Goal: Information Seeking & Learning: Learn about a topic

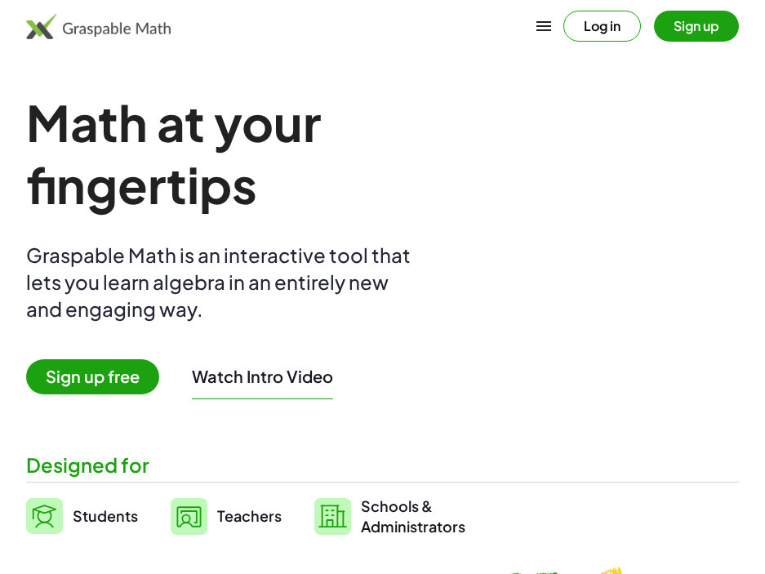
click at [531, 23] on button "button" at bounding box center [543, 26] width 39 height 39
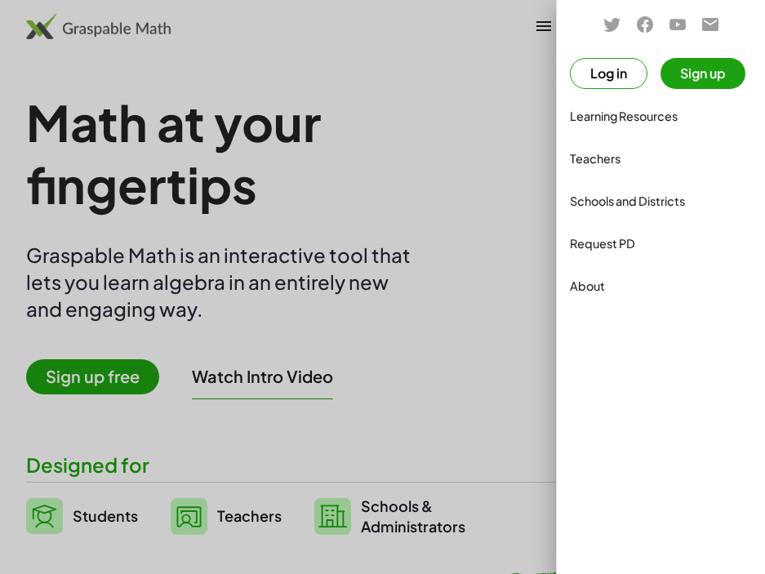
click at [623, 169] on div "Teachers" at bounding box center [660, 158] width 195 height 39
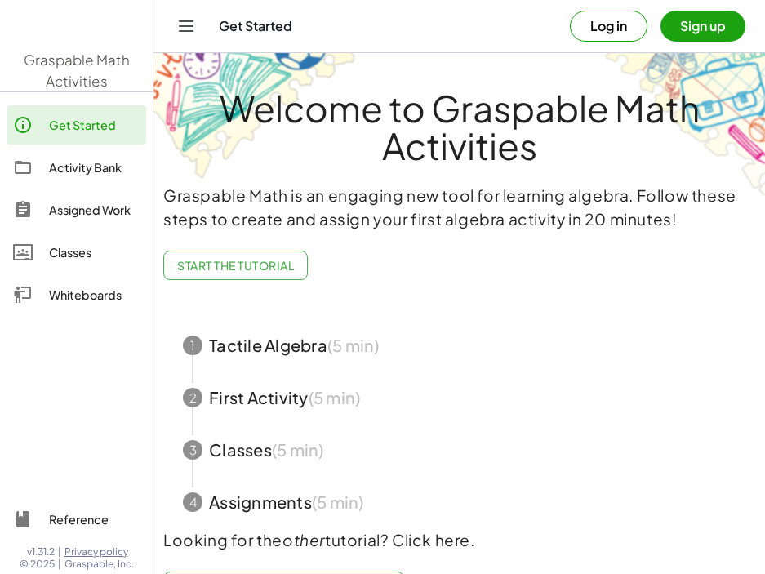
click at [606, 118] on h1 "Welcome to Graspable Math Activities" at bounding box center [459, 126] width 592 height 75
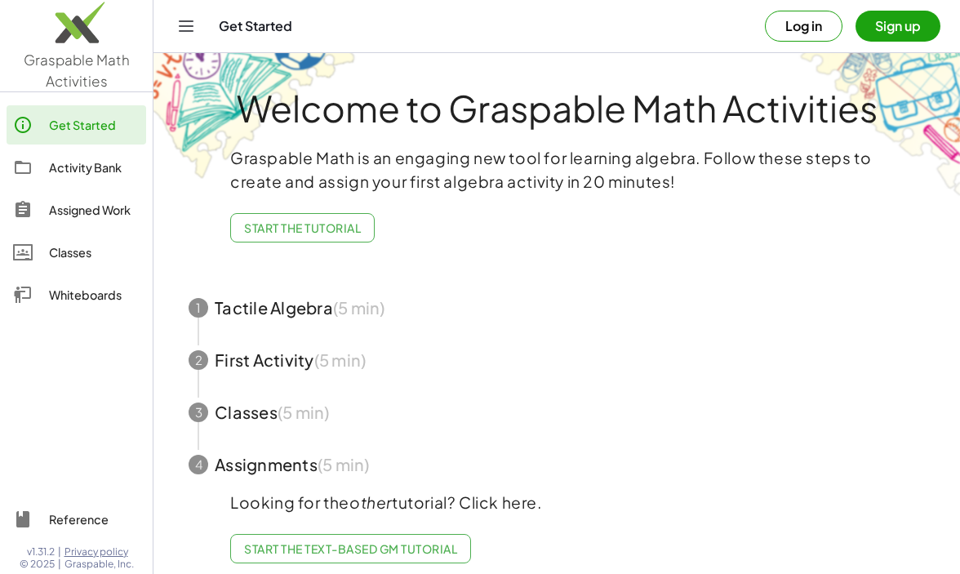
drag, startPoint x: 315, startPoint y: 317, endPoint x: 442, endPoint y: 346, distance: 129.9
click at [442, 346] on div "1 Tactile Algebra (5 min) 2 First Activity (5 min) 3 Classes (5 min) 4 Assignme…" at bounding box center [556, 386] width 775 height 209
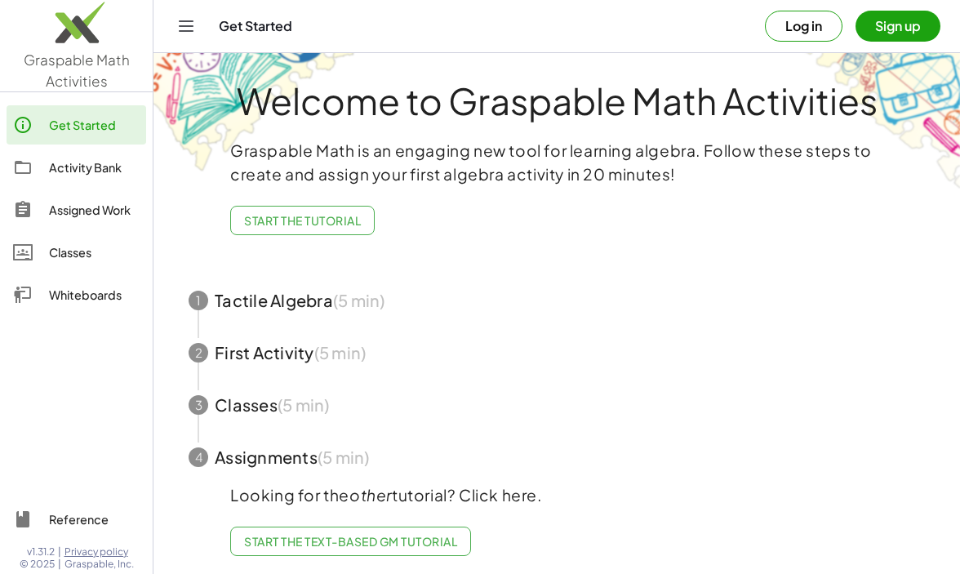
scroll to position [24, 0]
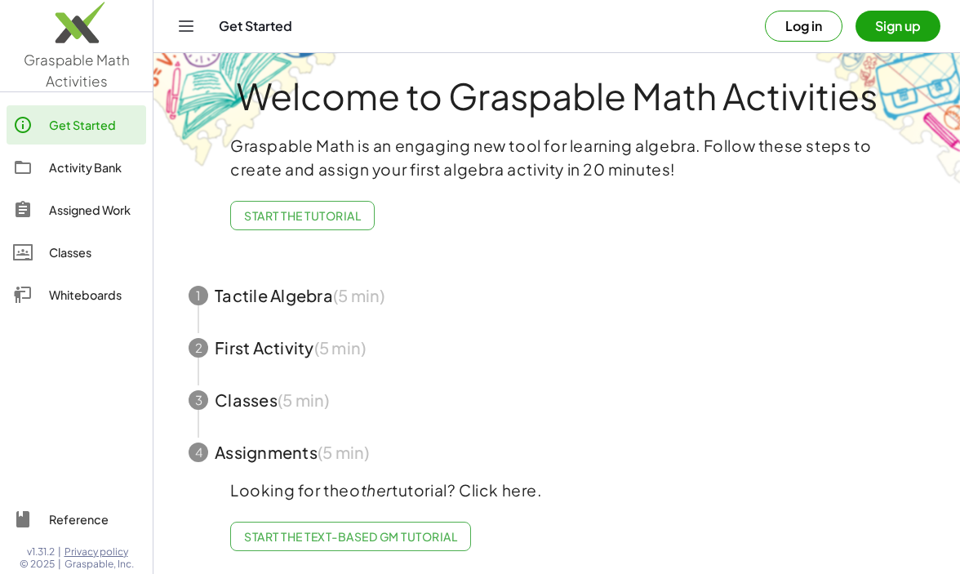
click at [189, 13] on button "Toggle navigation" at bounding box center [186, 26] width 26 height 26
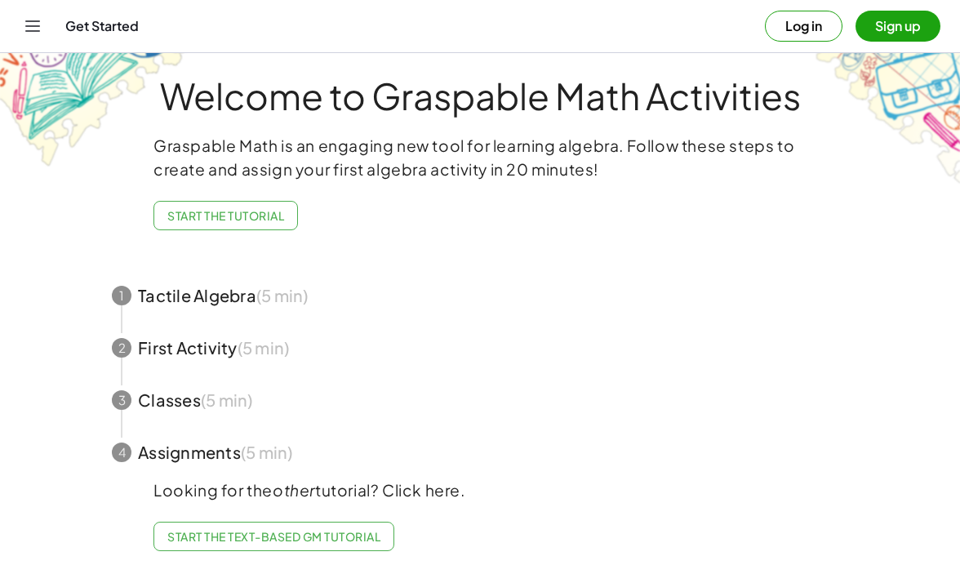
click at [33, 21] on icon "Toggle navigation" at bounding box center [33, 26] width 20 height 20
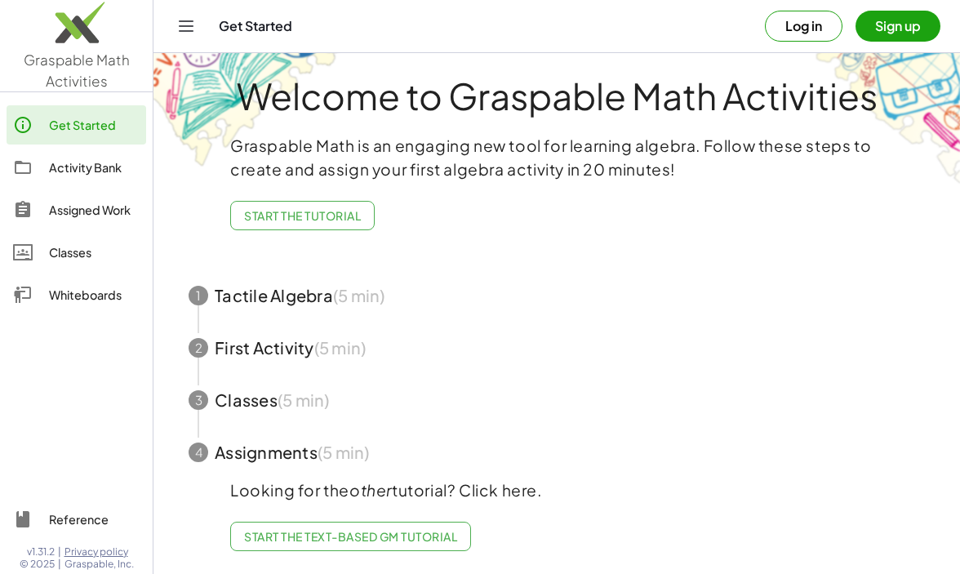
click at [104, 168] on div "Activity Bank" at bounding box center [94, 168] width 91 height 20
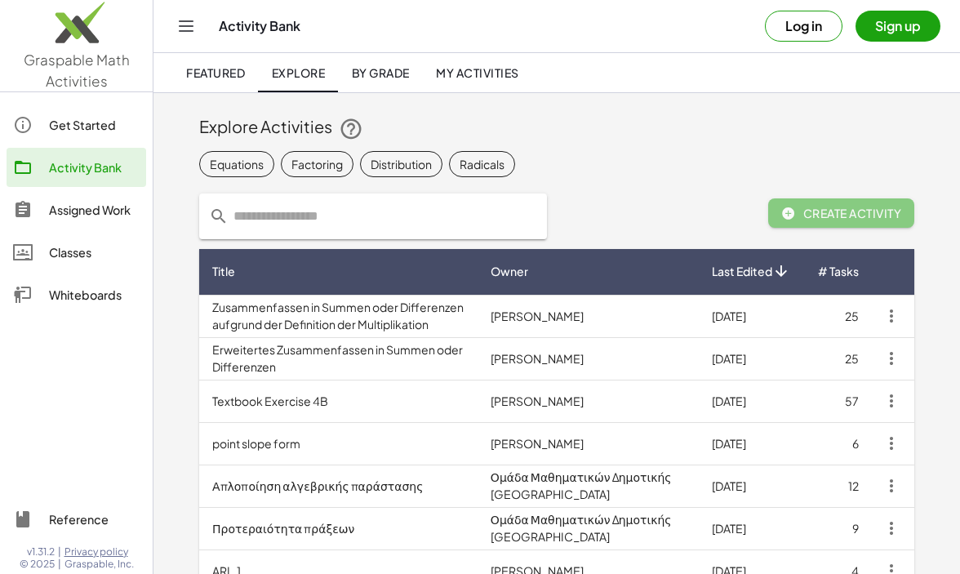
click at [362, 215] on input "text" at bounding box center [383, 216] width 309 height 46
type input "**********"
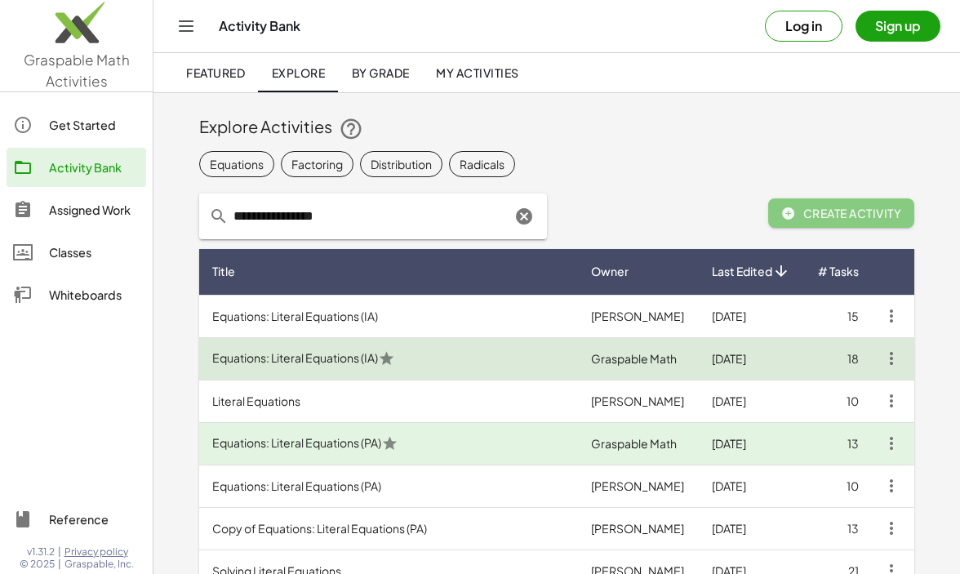
click at [339, 362] on td "Equations: Literal Equations (IA)" at bounding box center [388, 358] width 379 height 42
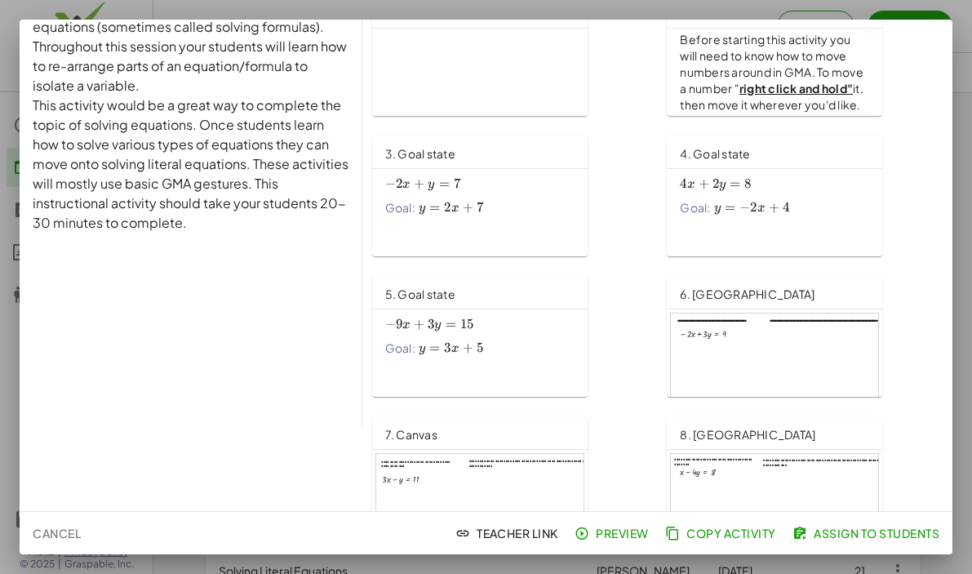
scroll to position [295, 0]
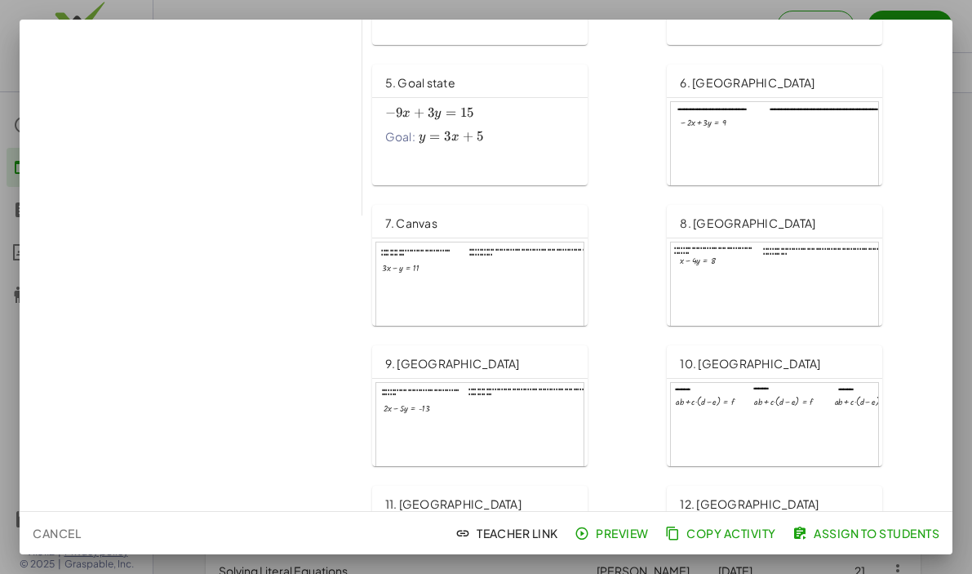
click at [609, 538] on span "Preview" at bounding box center [613, 533] width 71 height 15
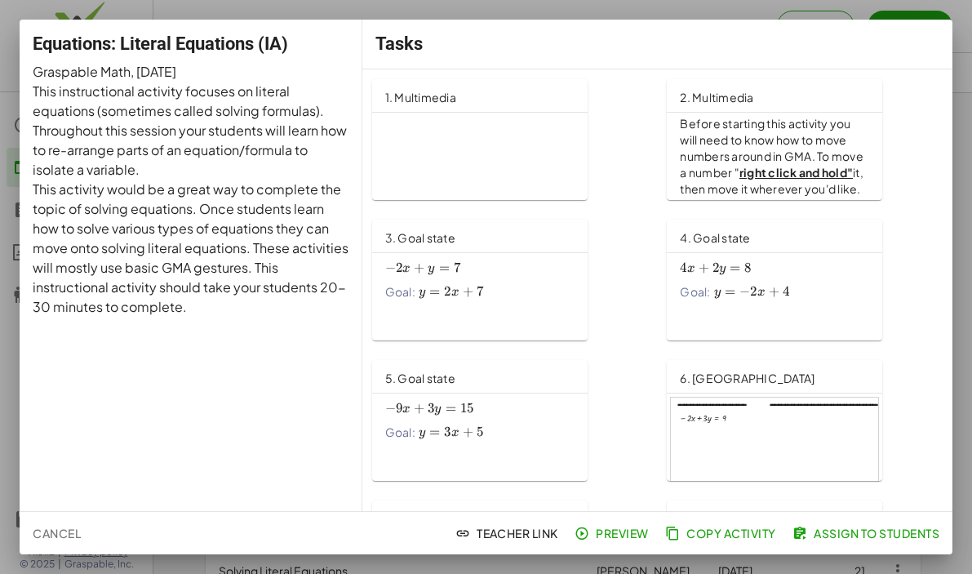
click at [776, 492] on div at bounding box center [486, 287] width 972 height 574
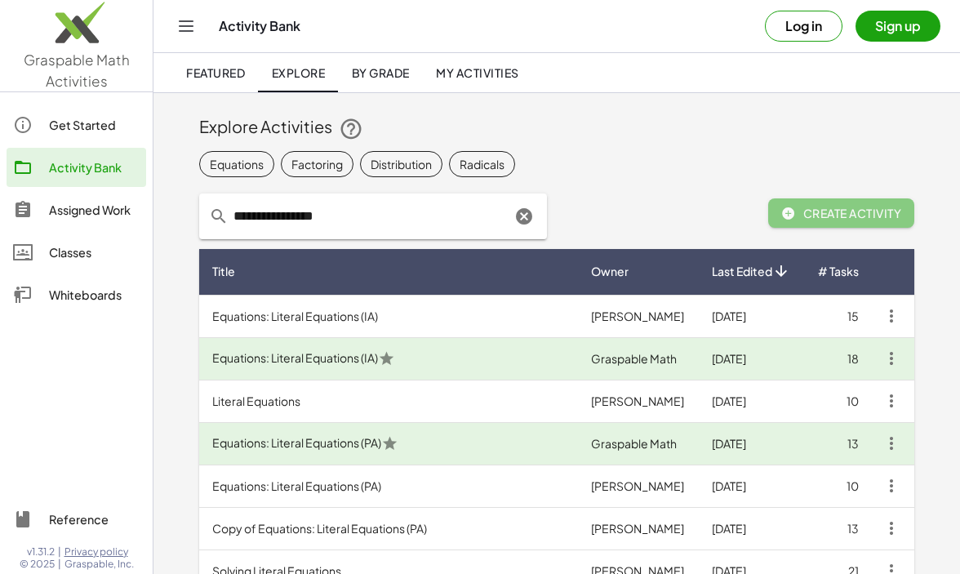
click at [776, 28] on button "Sign up" at bounding box center [897, 26] width 85 height 31
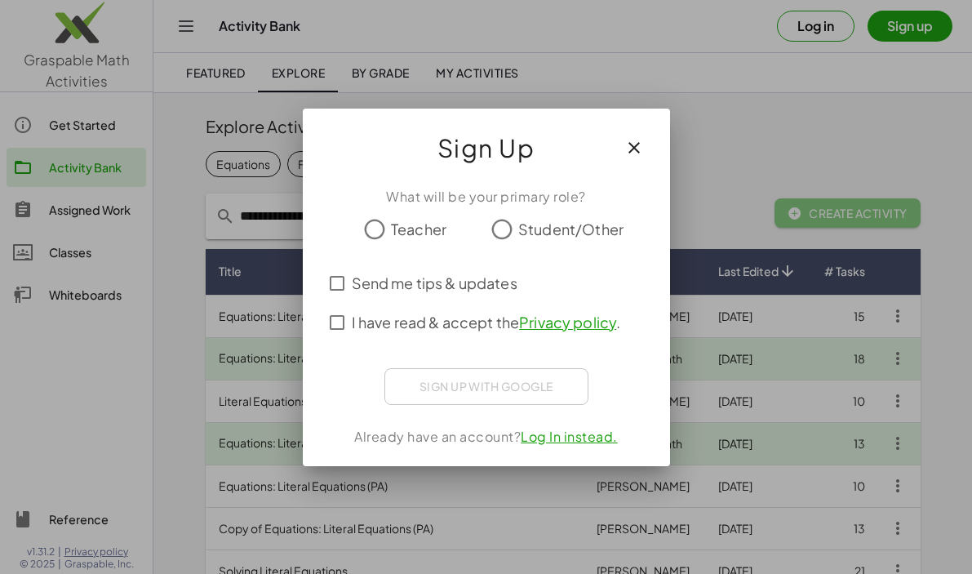
click at [411, 206] on div "What will be your primary role?" at bounding box center [486, 197] width 328 height 20
click at [407, 229] on span "Teacher" at bounding box center [419, 229] width 56 height 22
click at [418, 323] on span "I have read & accept the Privacy policy ." at bounding box center [486, 322] width 269 height 22
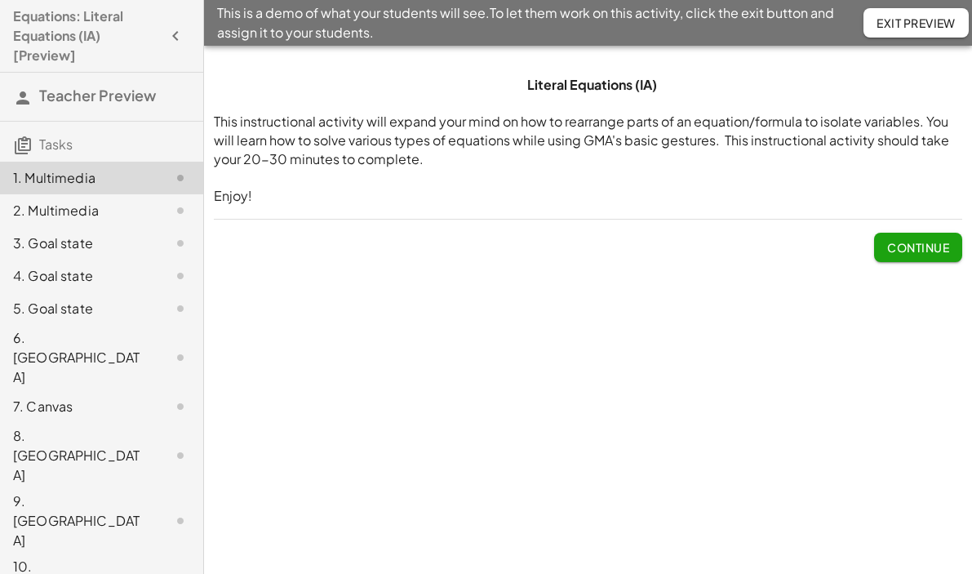
click at [946, 254] on span "Continue" at bounding box center [918, 247] width 62 height 15
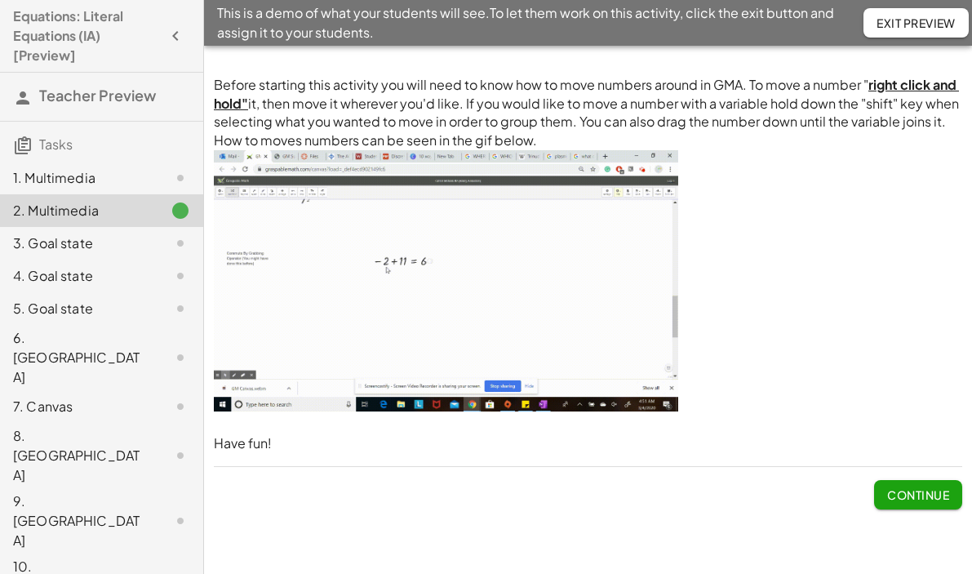
click at [931, 491] on span "Continue" at bounding box center [918, 494] width 62 height 15
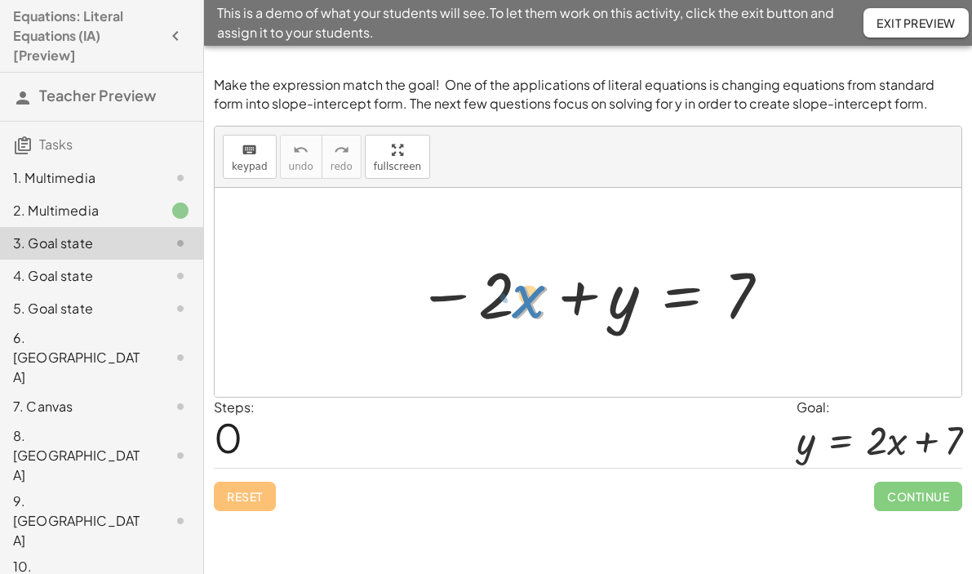
click at [525, 294] on div at bounding box center [594, 293] width 371 height 84
drag, startPoint x: 427, startPoint y: 256, endPoint x: 567, endPoint y: 339, distance: 162.8
click at [568, 340] on div at bounding box center [588, 292] width 747 height 209
click at [493, 313] on div at bounding box center [594, 293] width 371 height 84
drag, startPoint x: 456, startPoint y: 296, endPoint x: 799, endPoint y: 301, distance: 342.8
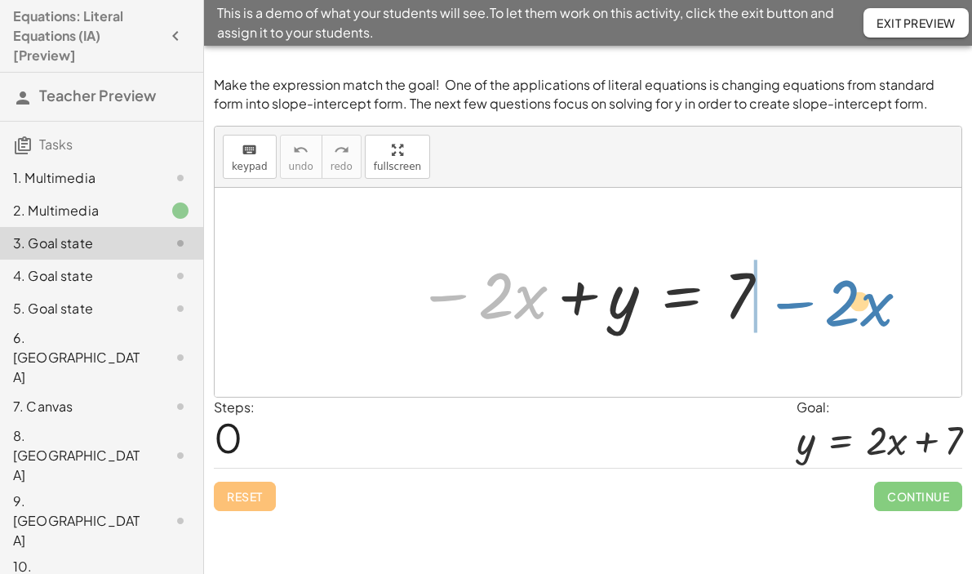
click at [799, 301] on div "− · 2 · x − · 2 · x + y = 7" at bounding box center [588, 292] width 747 height 209
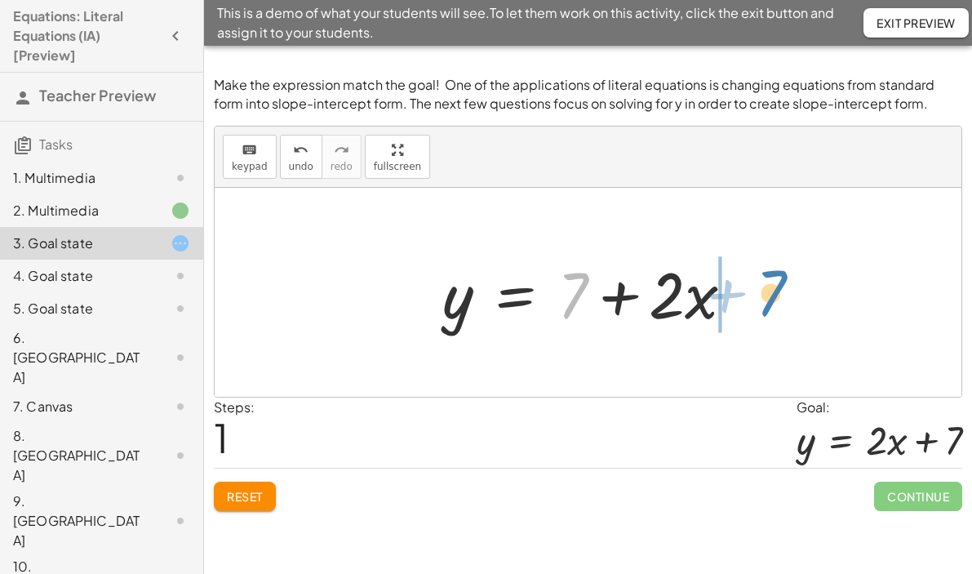
drag, startPoint x: 580, startPoint y: 292, endPoint x: 779, endPoint y: 290, distance: 199.2
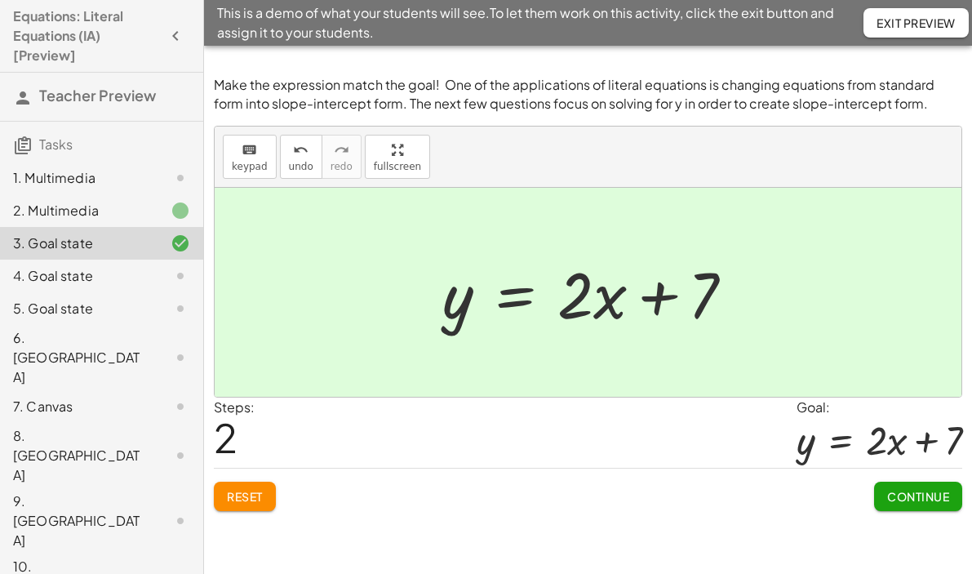
click at [933, 497] on span "Continue" at bounding box center [918, 496] width 62 height 15
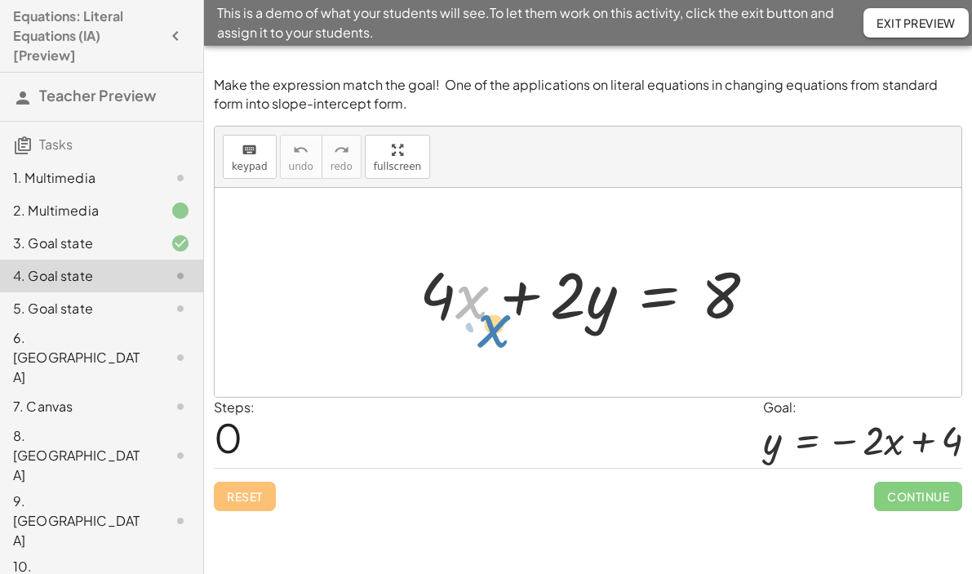
drag, startPoint x: 465, startPoint y: 303, endPoint x: 472, endPoint y: 312, distance: 11.1
click at [473, 313] on div at bounding box center [594, 293] width 366 height 84
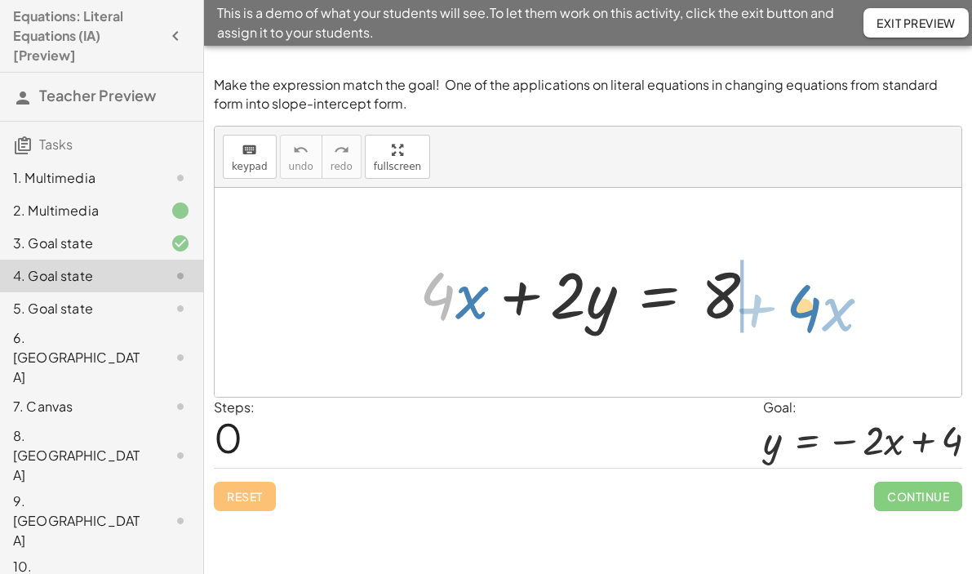
drag, startPoint x: 445, startPoint y: 302, endPoint x: 812, endPoint y: 318, distance: 367.7
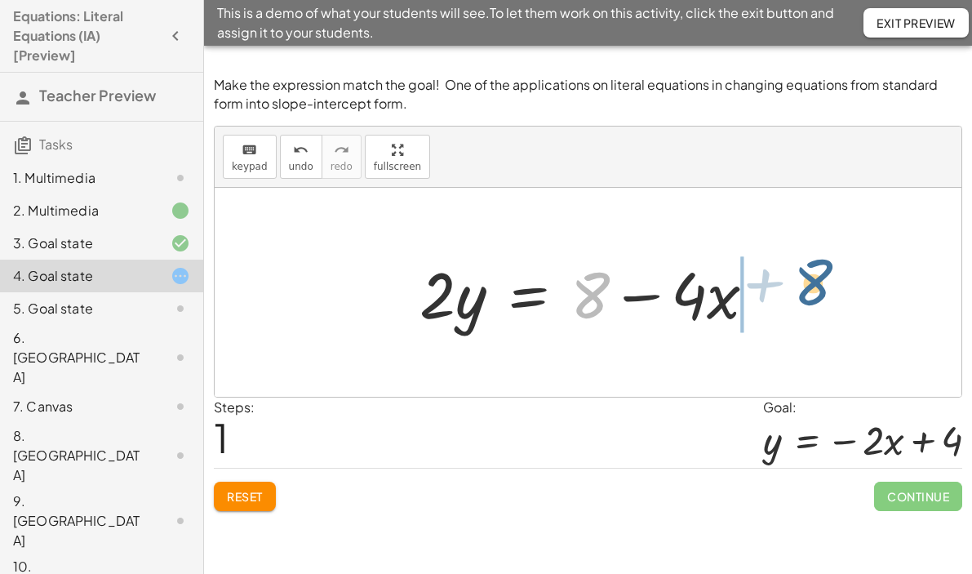
drag, startPoint x: 603, startPoint y: 298, endPoint x: 821, endPoint y: 290, distance: 218.1
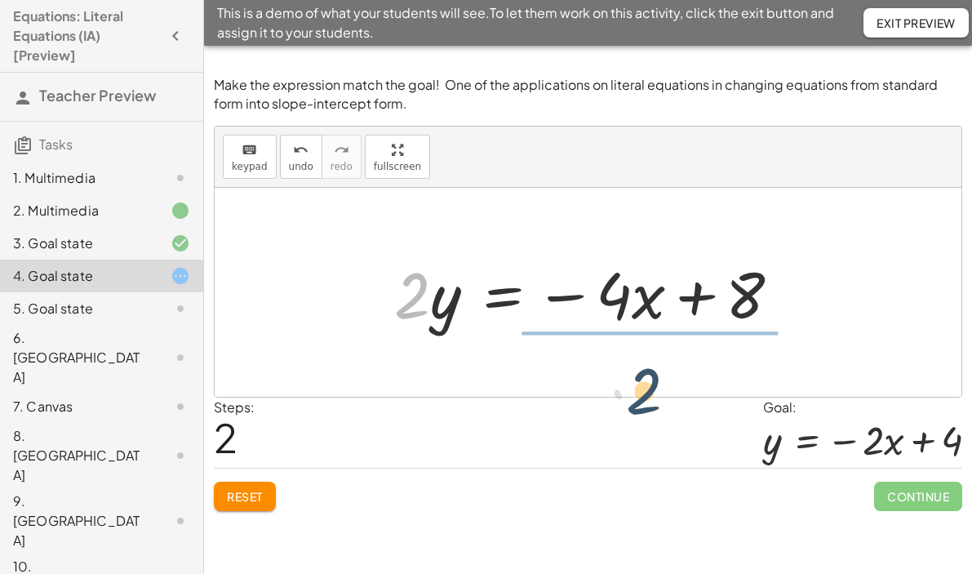
drag, startPoint x: 422, startPoint y: 293, endPoint x: 707, endPoint y: 386, distance: 299.7
click at [707, 386] on div "+ · 4 · x + · 2 · y = 8 · 2 · y = + 8 − · 4 · x · 2 · 4 · x · 2 · y = 8 + −" at bounding box center [588, 292] width 747 height 209
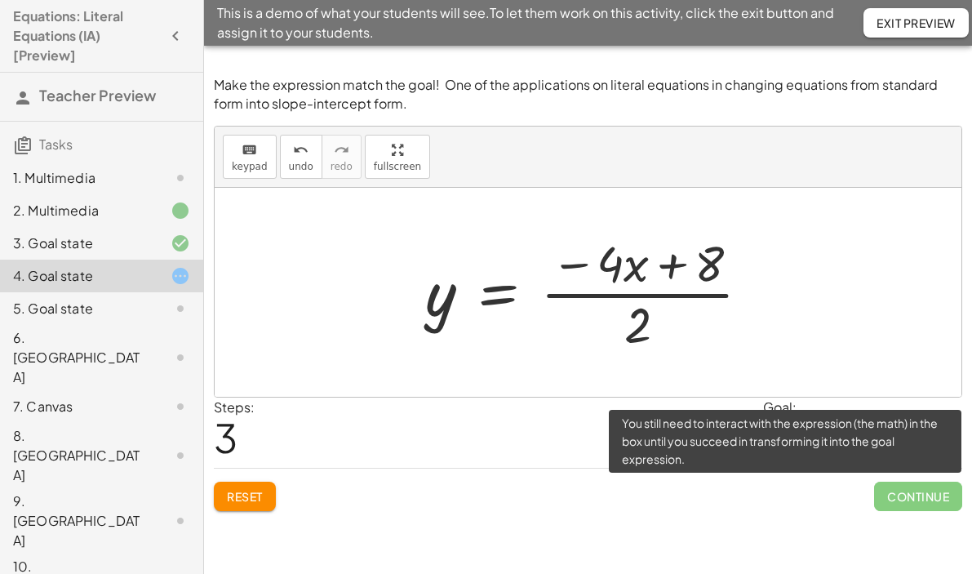
click at [941, 497] on span "Continue" at bounding box center [918, 496] width 88 height 29
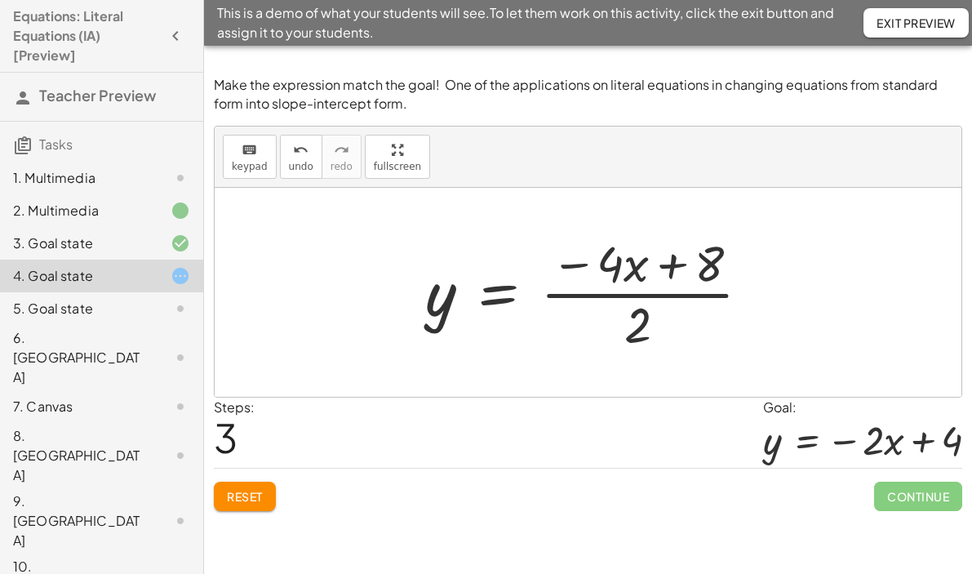
click at [613, 267] on div at bounding box center [594, 292] width 354 height 126
click at [647, 325] on div at bounding box center [594, 292] width 354 height 126
drag, startPoint x: 642, startPoint y: 331, endPoint x: 614, endPoint y: 285, distance: 53.5
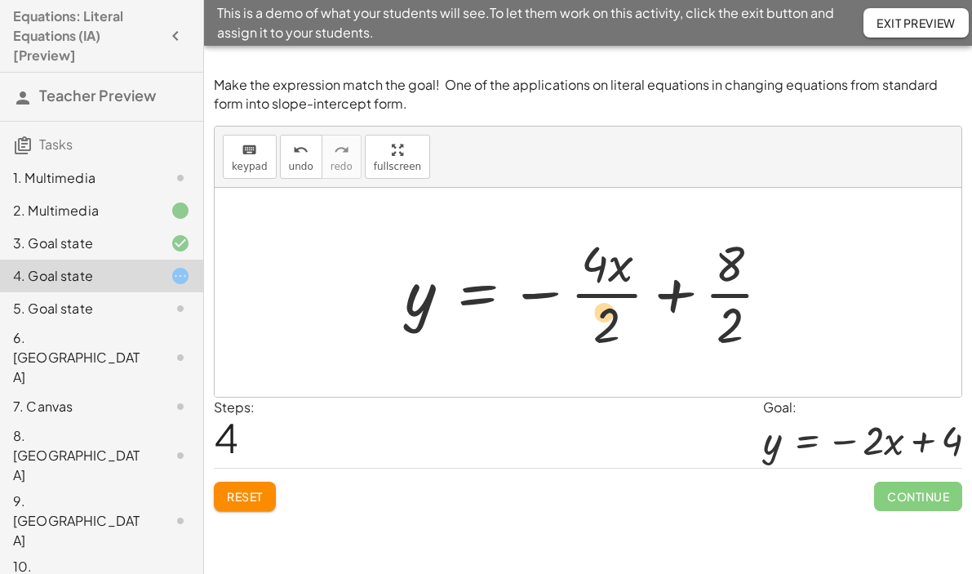
drag, startPoint x: 608, startPoint y: 324, endPoint x: 607, endPoint y: 316, distance: 8.2
click at [607, 315] on div at bounding box center [594, 292] width 395 height 126
drag, startPoint x: 601, startPoint y: 318, endPoint x: 606, endPoint y: 304, distance: 14.7
click at [606, 306] on div at bounding box center [594, 292] width 395 height 126
drag, startPoint x: 604, startPoint y: 269, endPoint x: 608, endPoint y: 281, distance: 12.9
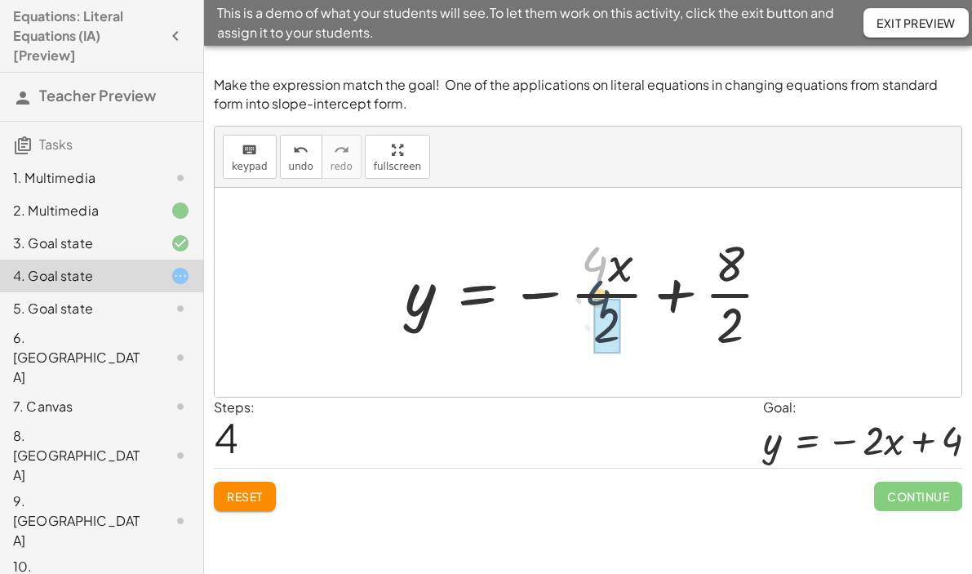
click at [608, 298] on div at bounding box center [594, 292] width 395 height 126
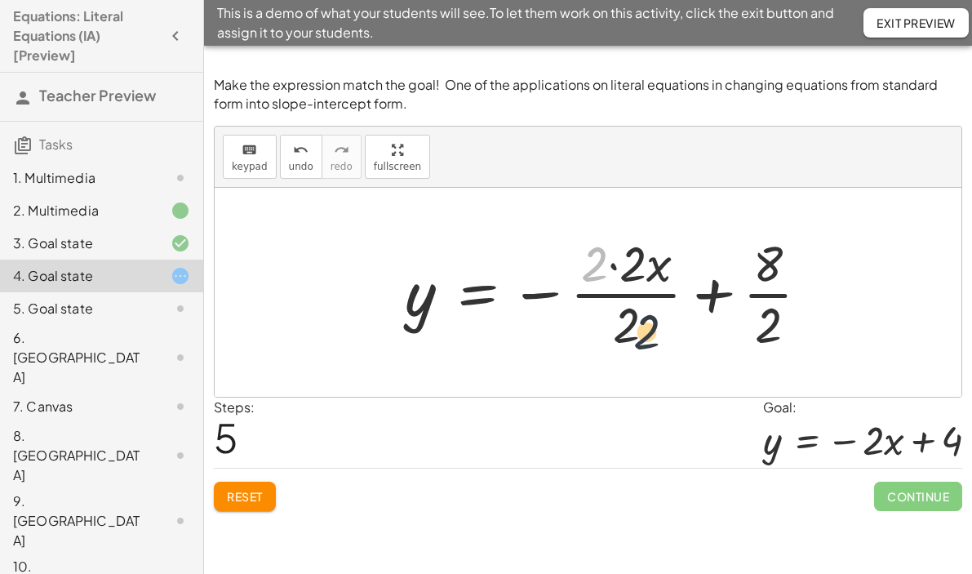
drag, startPoint x: 593, startPoint y: 282, endPoint x: 644, endPoint y: 343, distance: 78.8
click at [644, 343] on div at bounding box center [613, 292] width 433 height 126
click at [635, 340] on div at bounding box center [613, 292] width 433 height 126
drag, startPoint x: 596, startPoint y: 273, endPoint x: 628, endPoint y: 329, distance: 64.4
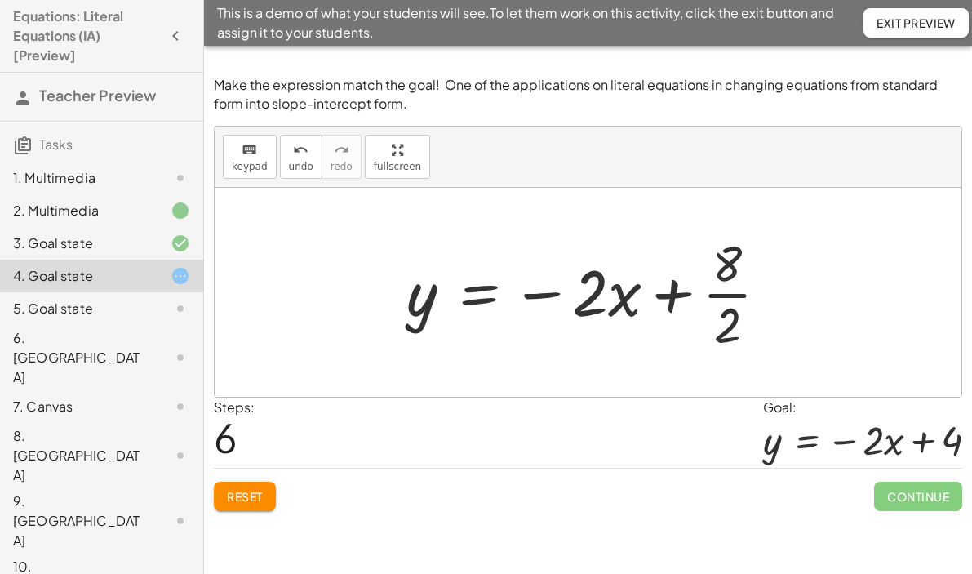
click at [733, 272] on div at bounding box center [594, 292] width 392 height 126
drag, startPoint x: 733, startPoint y: 267, endPoint x: 735, endPoint y: 292, distance: 25.4
drag, startPoint x: 778, startPoint y: 268, endPoint x: 760, endPoint y: 324, distance: 59.1
click at [760, 324] on div at bounding box center [612, 292] width 428 height 126
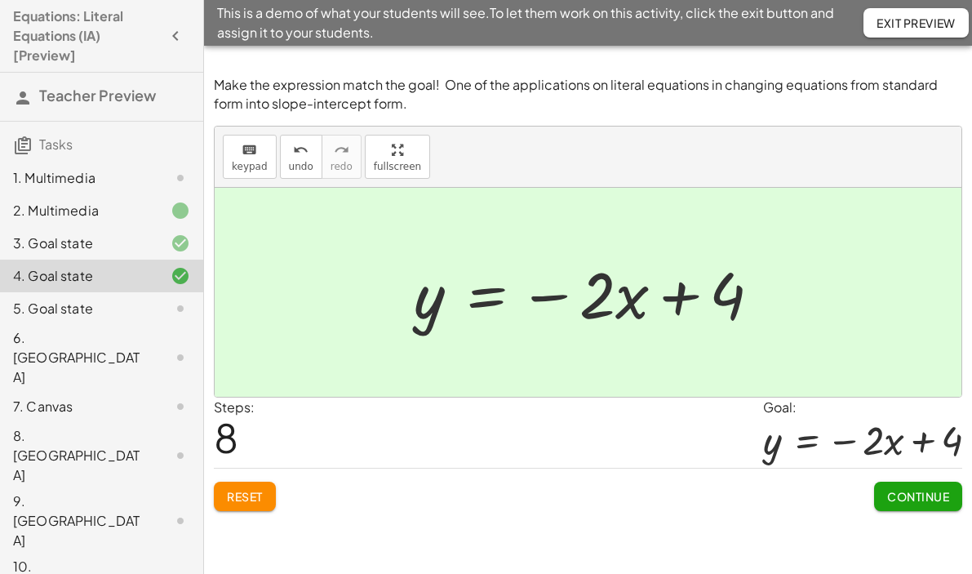
click at [897, 489] on span "Continue" at bounding box center [918, 496] width 62 height 15
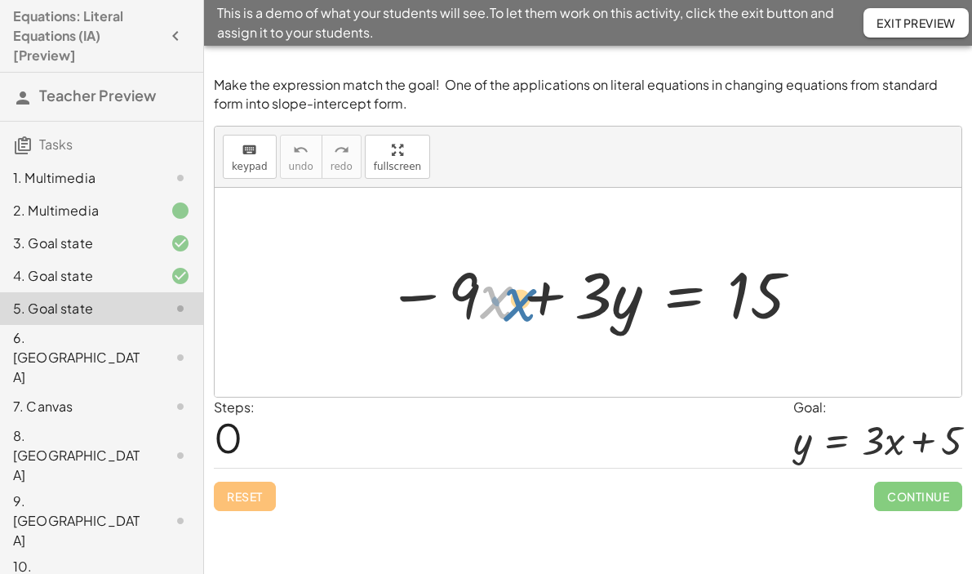
click at [483, 304] on div at bounding box center [595, 293] width 432 height 84
drag, startPoint x: 433, startPoint y: 300, endPoint x: 689, endPoint y: 294, distance: 256.4
click at [689, 294] on div at bounding box center [595, 293] width 432 height 84
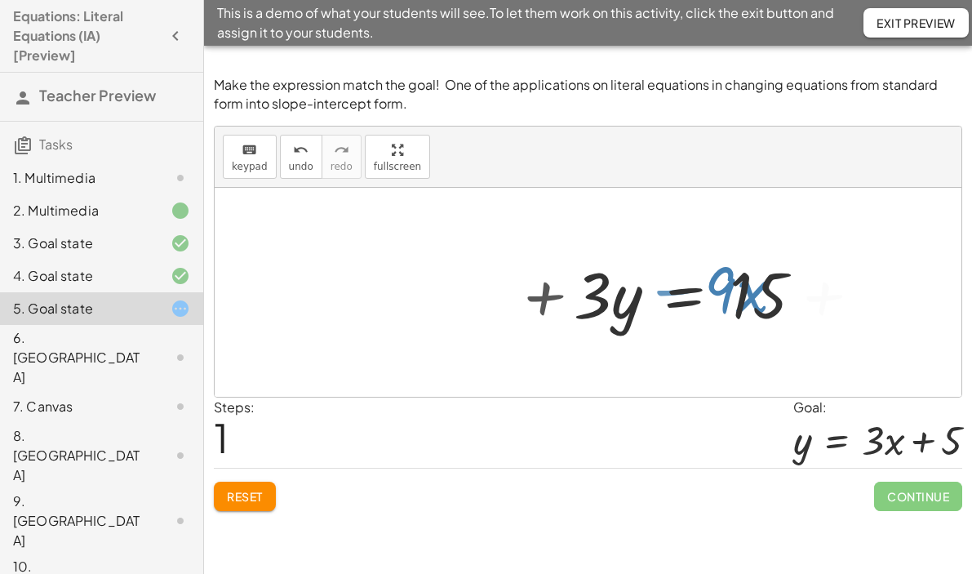
click at [689, 294] on div at bounding box center [757, 293] width 382 height 84
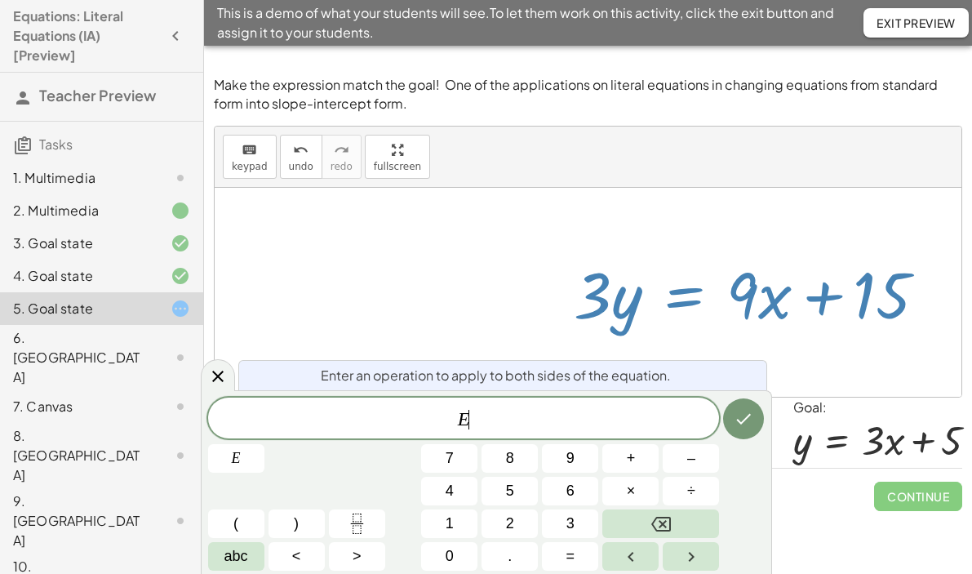
click at [815, 322] on div at bounding box center [757, 293] width 382 height 84
click at [220, 372] on icon at bounding box center [217, 376] width 11 height 11
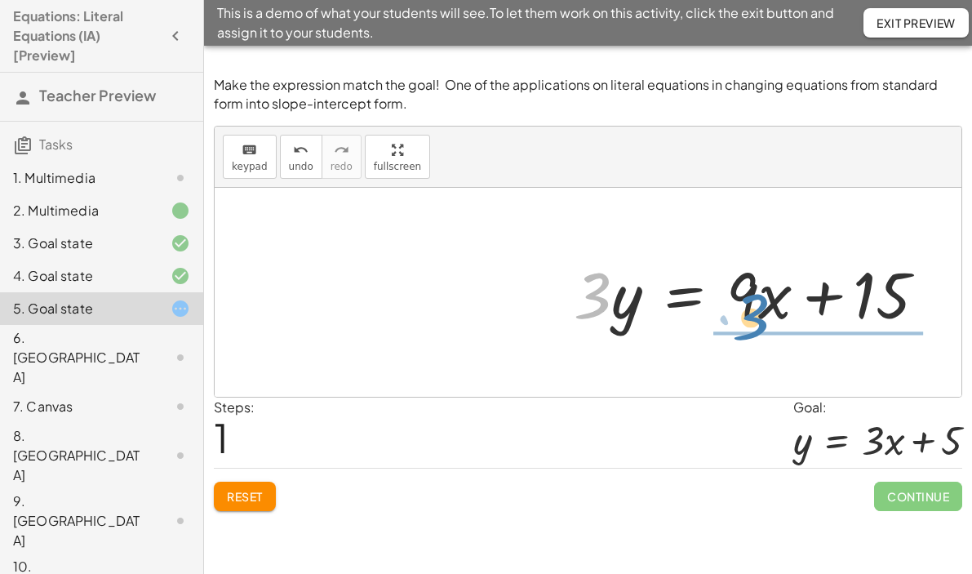
drag, startPoint x: 603, startPoint y: 291, endPoint x: 761, endPoint y: 313, distance: 159.0
click at [761, 313] on div at bounding box center [757, 293] width 382 height 84
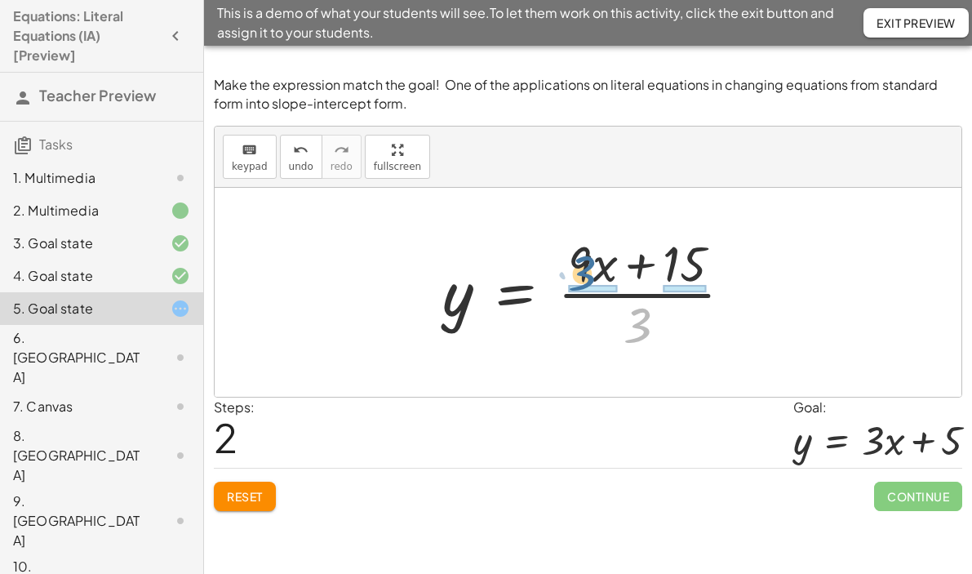
drag, startPoint x: 639, startPoint y: 318, endPoint x: 584, endPoint y: 264, distance: 77.9
click at [584, 264] on div at bounding box center [593, 292] width 319 height 126
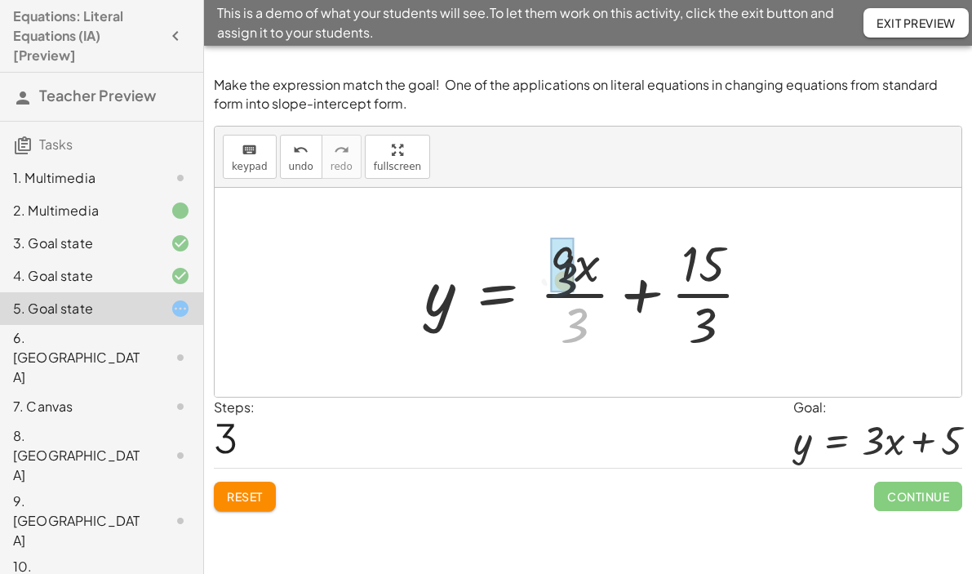
drag, startPoint x: 578, startPoint y: 317, endPoint x: 562, endPoint y: 264, distance: 55.3
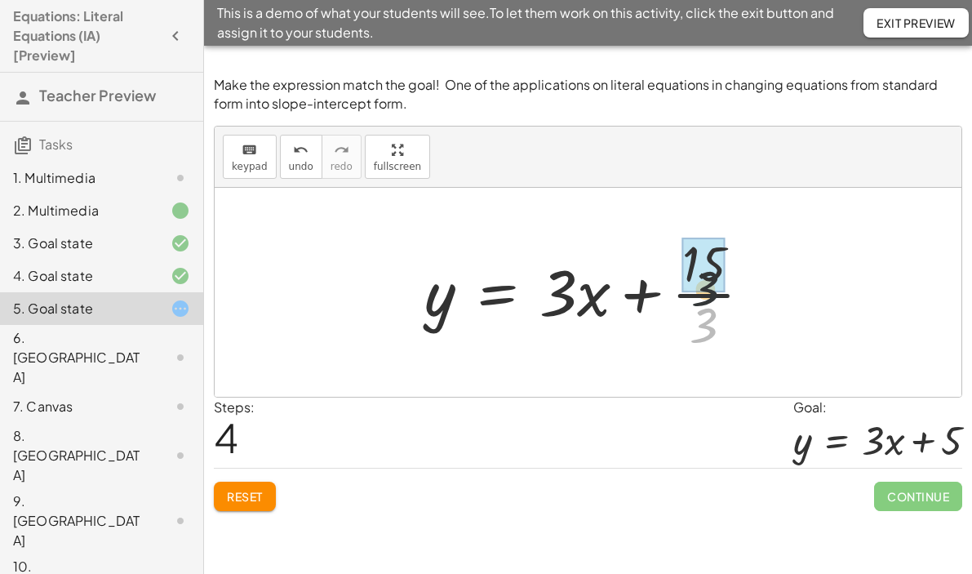
drag, startPoint x: 699, startPoint y: 318, endPoint x: 699, endPoint y: 267, distance: 50.6
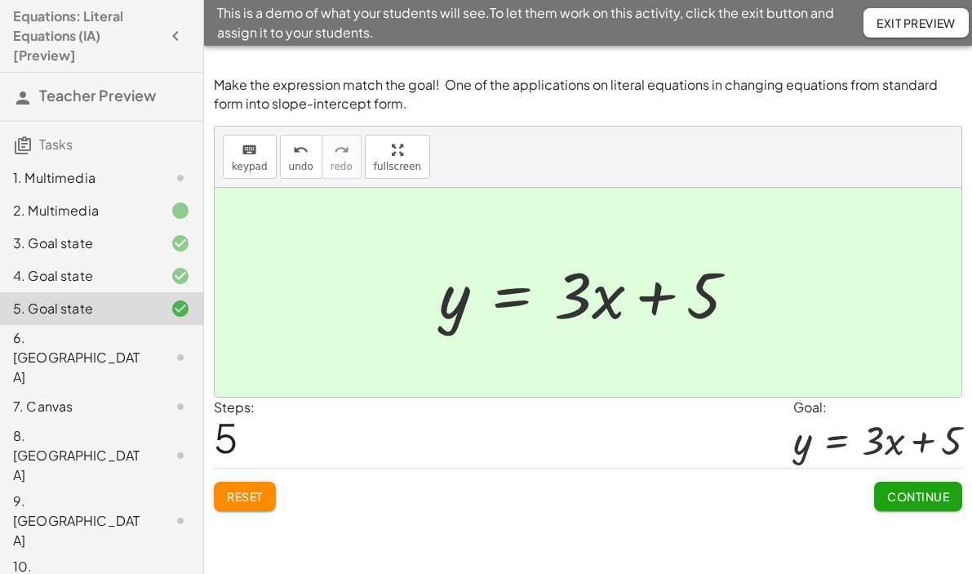
click at [904, 494] on span "Continue" at bounding box center [918, 496] width 62 height 15
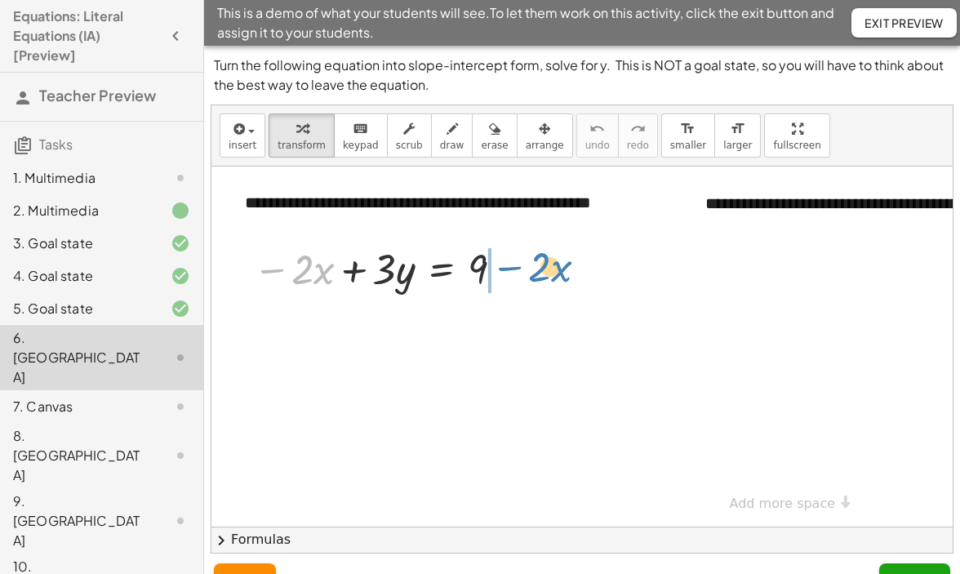
drag, startPoint x: 291, startPoint y: 274, endPoint x: 543, endPoint y: 269, distance: 252.3
click at [543, 269] on div "**********" at bounding box center [777, 347] width 1132 height 360
drag, startPoint x: 297, startPoint y: 269, endPoint x: 280, endPoint y: 273, distance: 17.6
click at [280, 273] on div at bounding box center [381, 268] width 273 height 56
drag, startPoint x: 275, startPoint y: 270, endPoint x: 507, endPoint y: 270, distance: 231.8
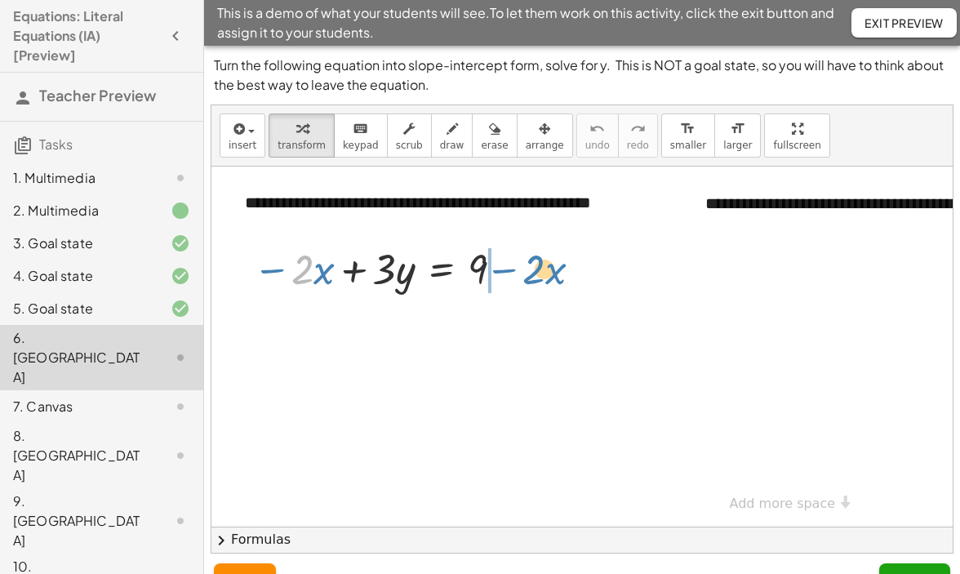
click at [507, 270] on div at bounding box center [381, 268] width 273 height 56
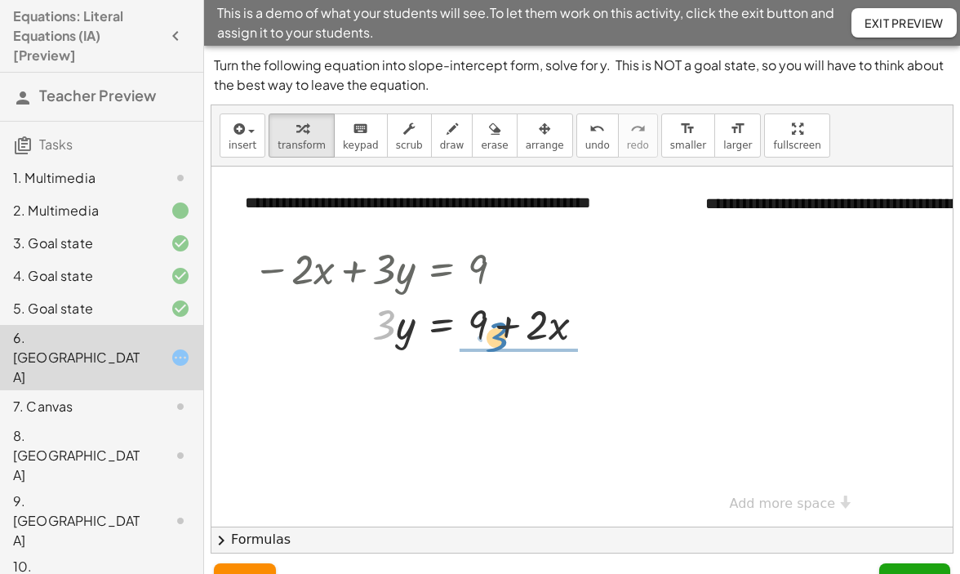
drag, startPoint x: 396, startPoint y: 338, endPoint x: 498, endPoint y: 338, distance: 102.0
click at [498, 338] on div at bounding box center [426, 323] width 362 height 56
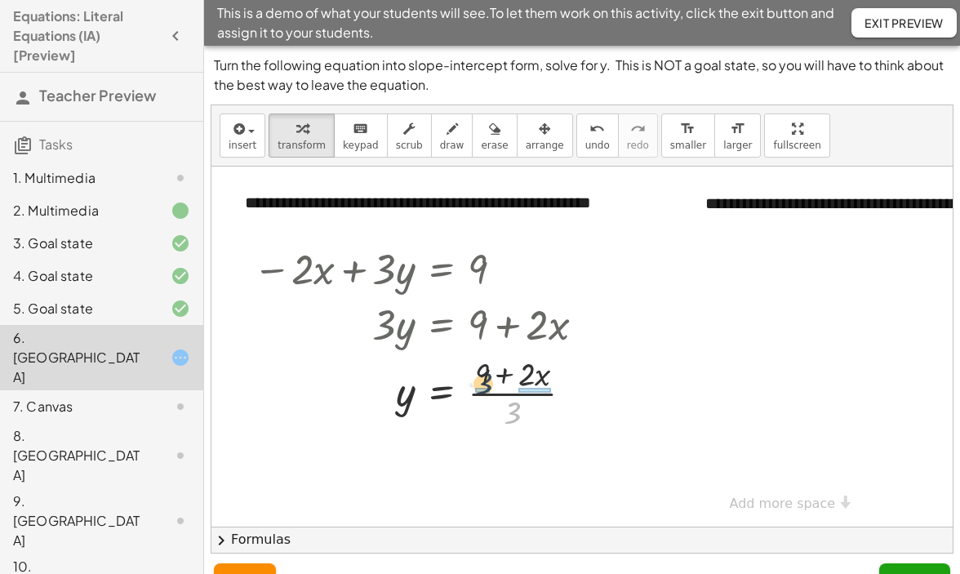
drag, startPoint x: 513, startPoint y: 409, endPoint x: 482, endPoint y: 380, distance: 42.1
click at [482, 379] on div at bounding box center [426, 392] width 362 height 82
drag, startPoint x: 484, startPoint y: 410, endPoint x: 483, endPoint y: 385, distance: 24.5
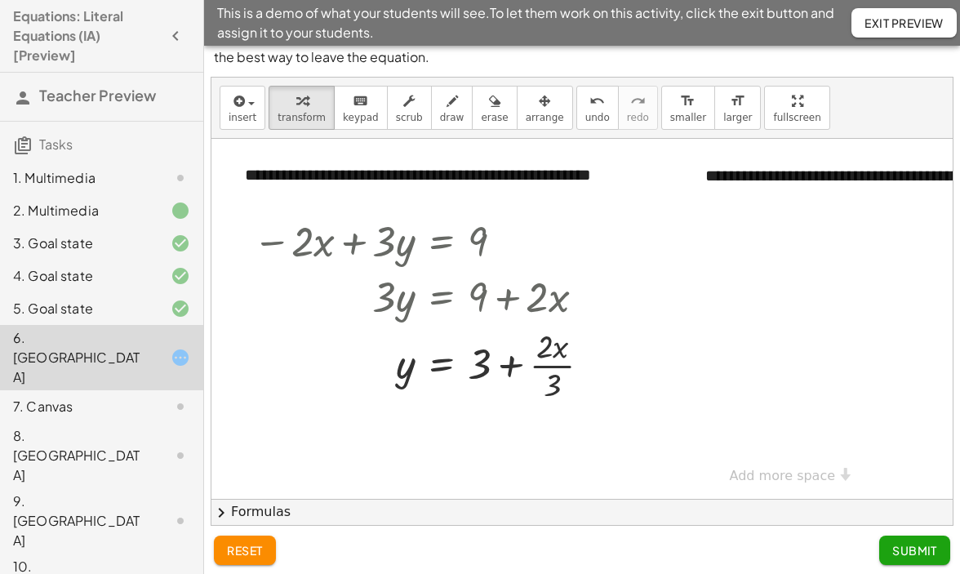
scroll to position [32, 0]
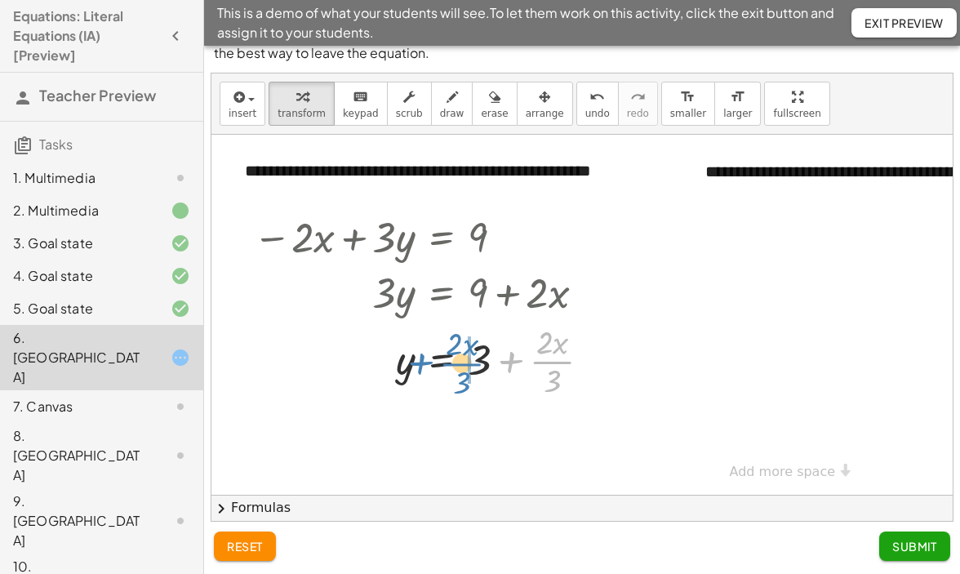
drag, startPoint x: 550, startPoint y: 362, endPoint x: 460, endPoint y: 363, distance: 90.6
click at [460, 363] on div at bounding box center [428, 360] width 367 height 82
click at [906, 541] on span "Submit" at bounding box center [914, 546] width 45 height 15
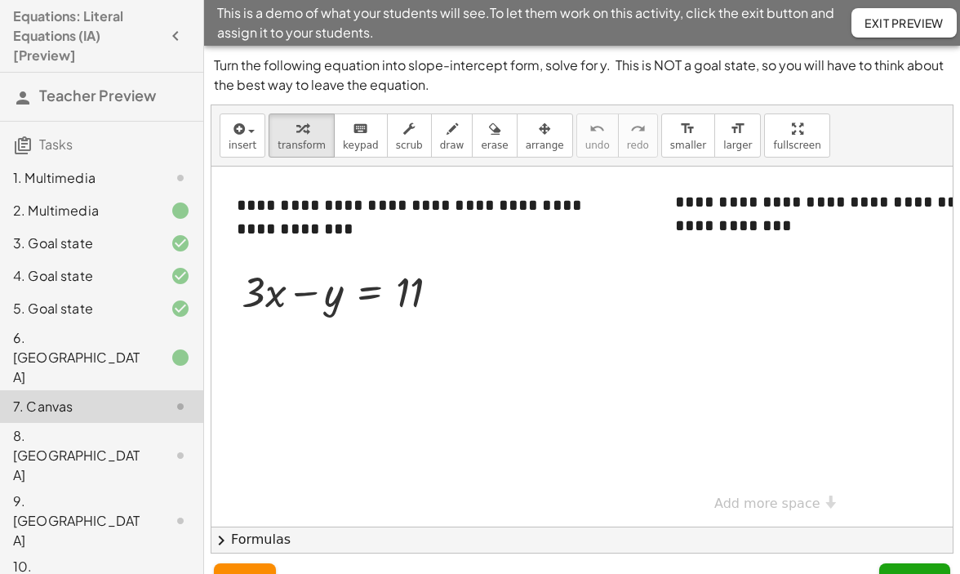
click at [536, 39] on span "This is a demo of what your students will see. To let them work on this activit…" at bounding box center [534, 22] width 634 height 39
click at [888, 28] on span "Exit Preview" at bounding box center [903, 23] width 79 height 15
